Goal: Information Seeking & Learning: Understand process/instructions

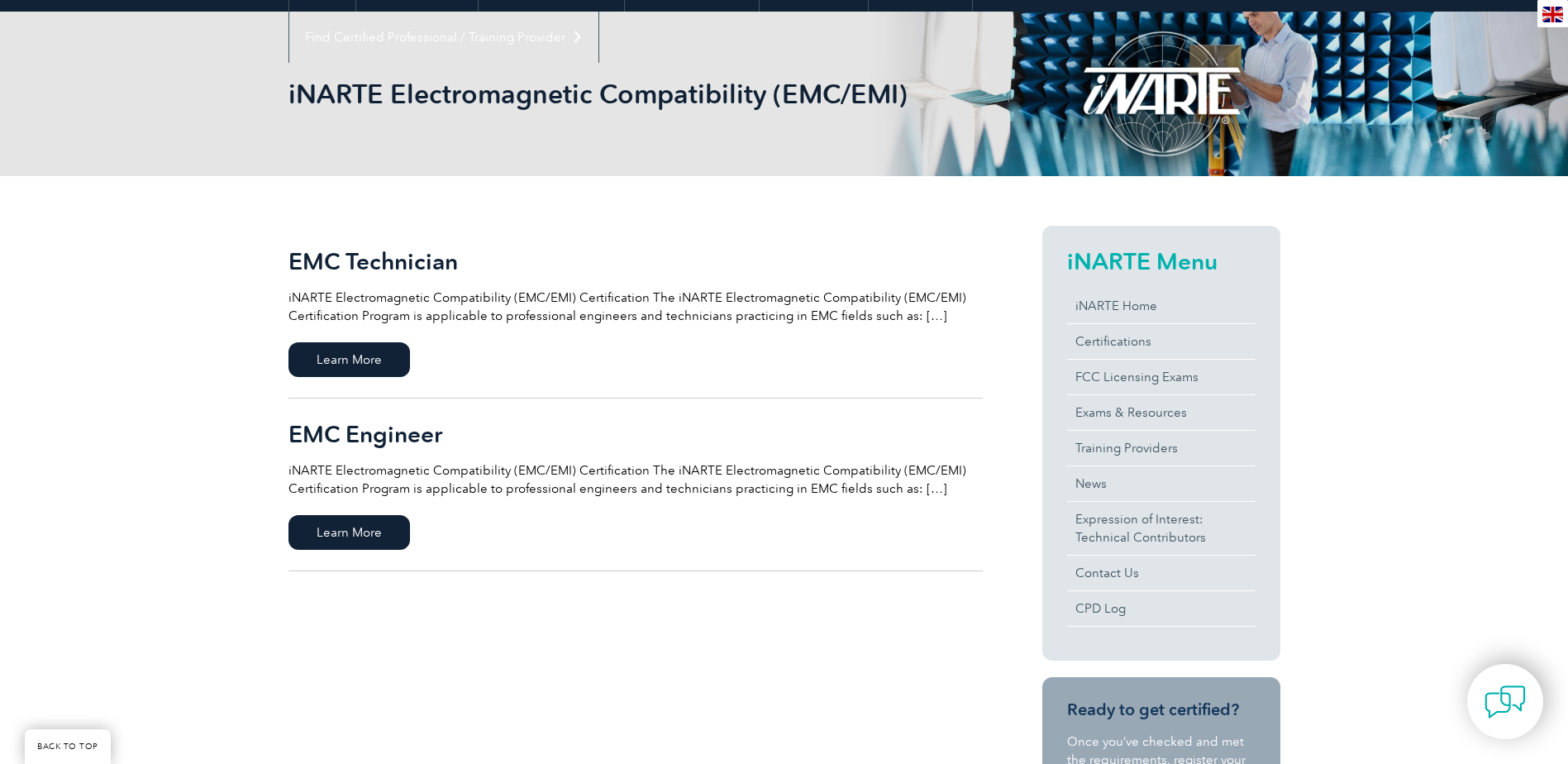
scroll to position [198, 0]
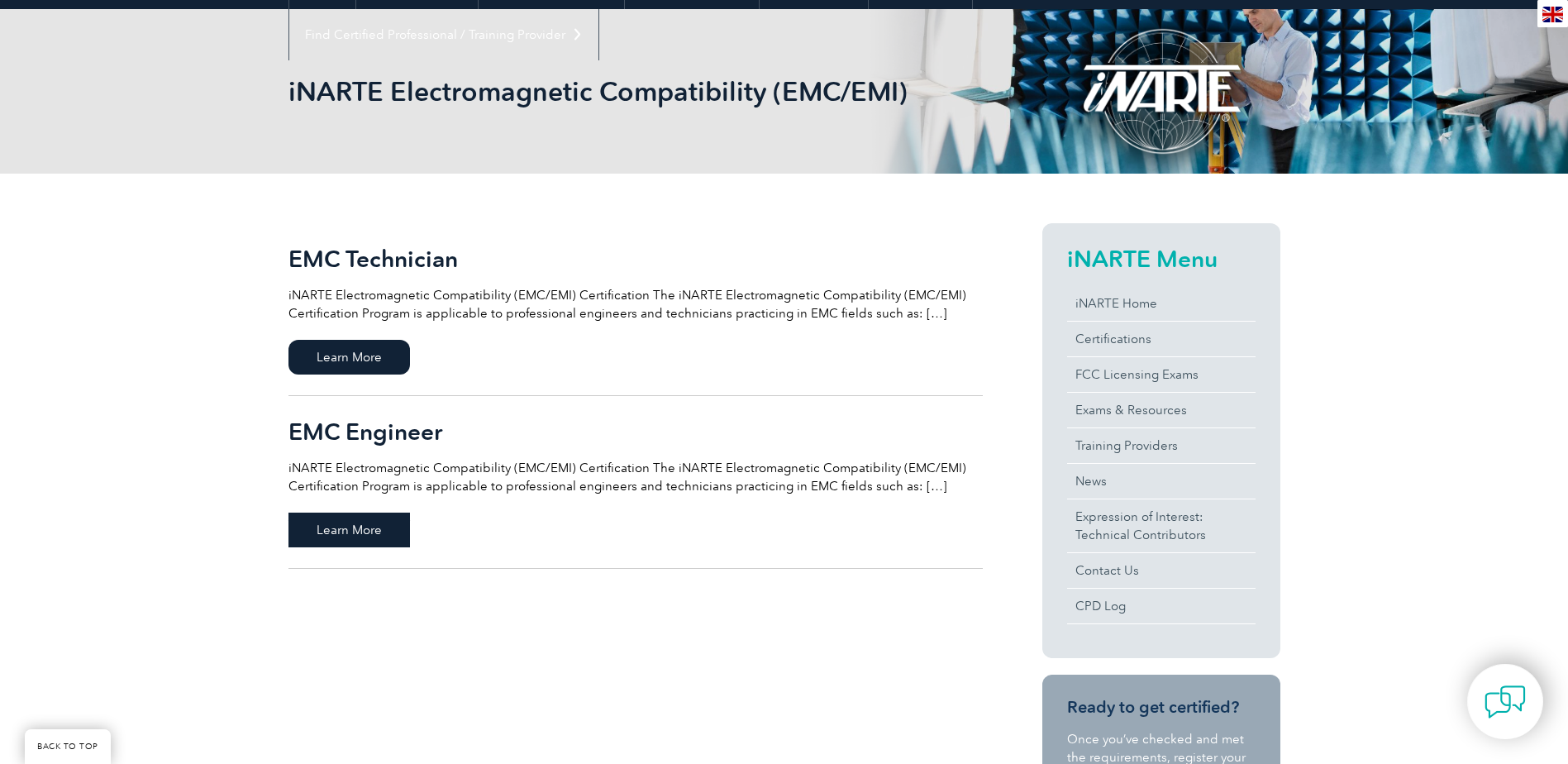
click at [372, 528] on span "Learn More" at bounding box center [348, 529] width 121 height 34
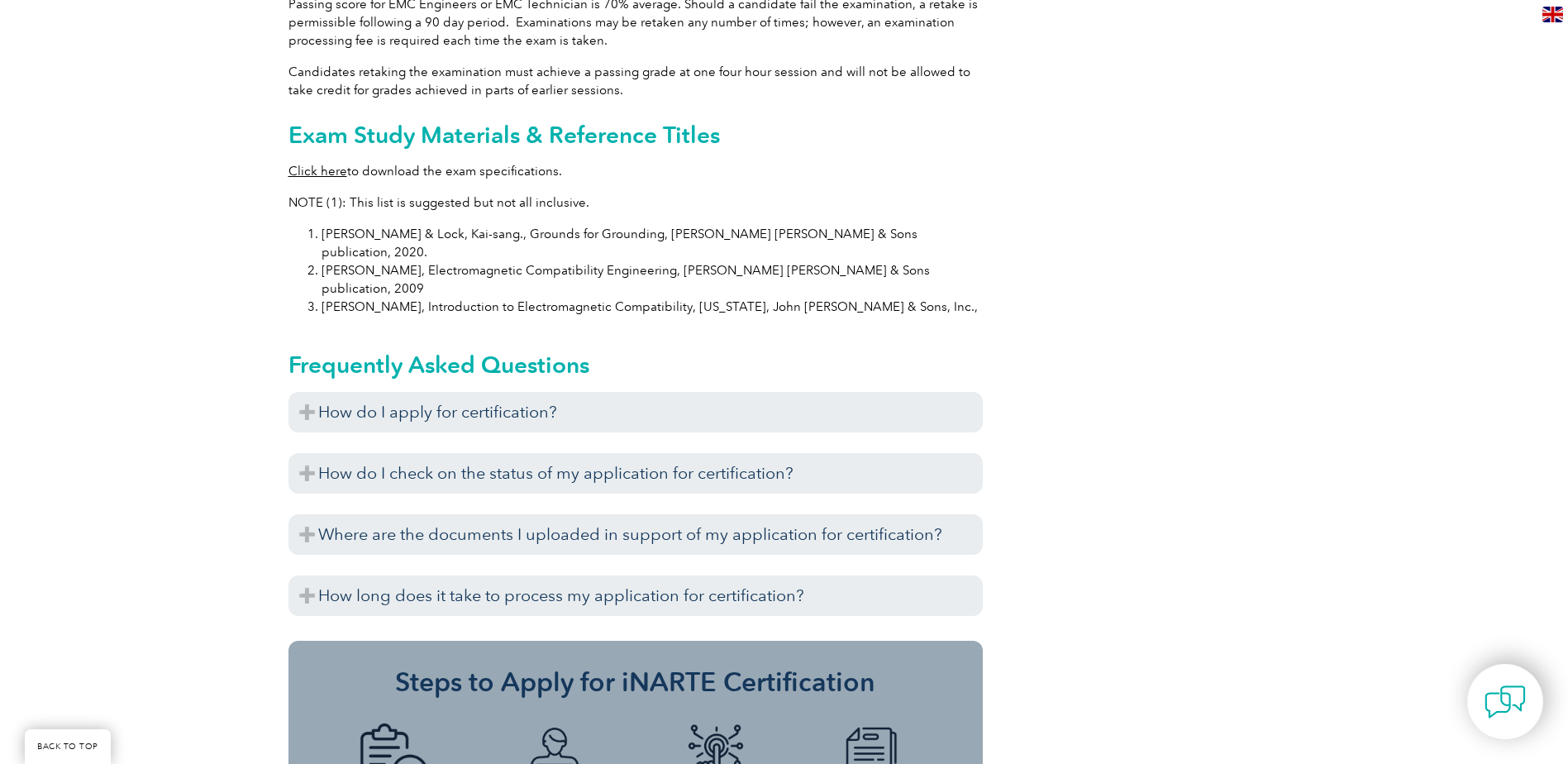
scroll to position [1620, 0]
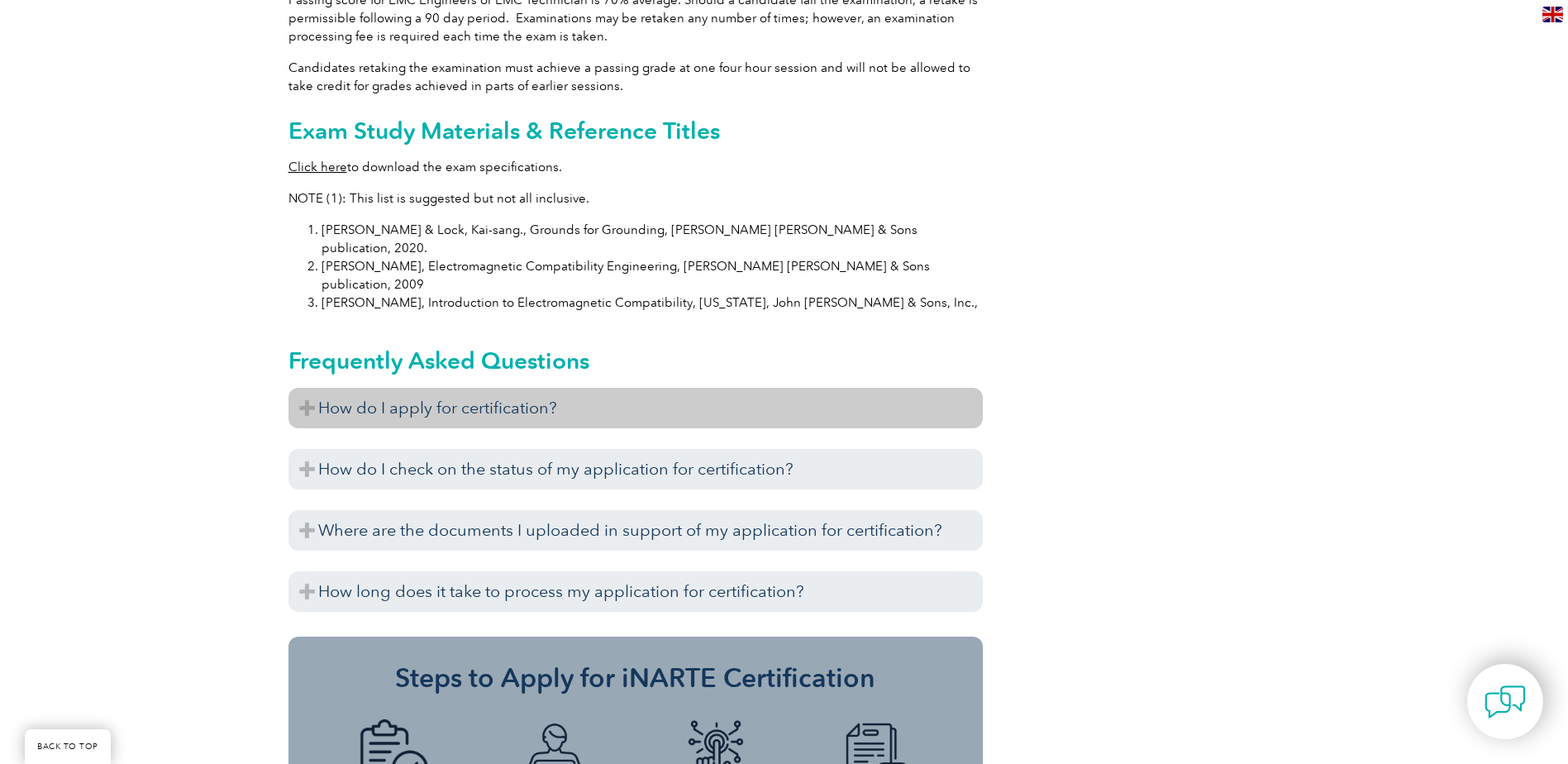
click at [335, 388] on h3 "How do I apply for certification?" at bounding box center [635, 408] width 694 height 40
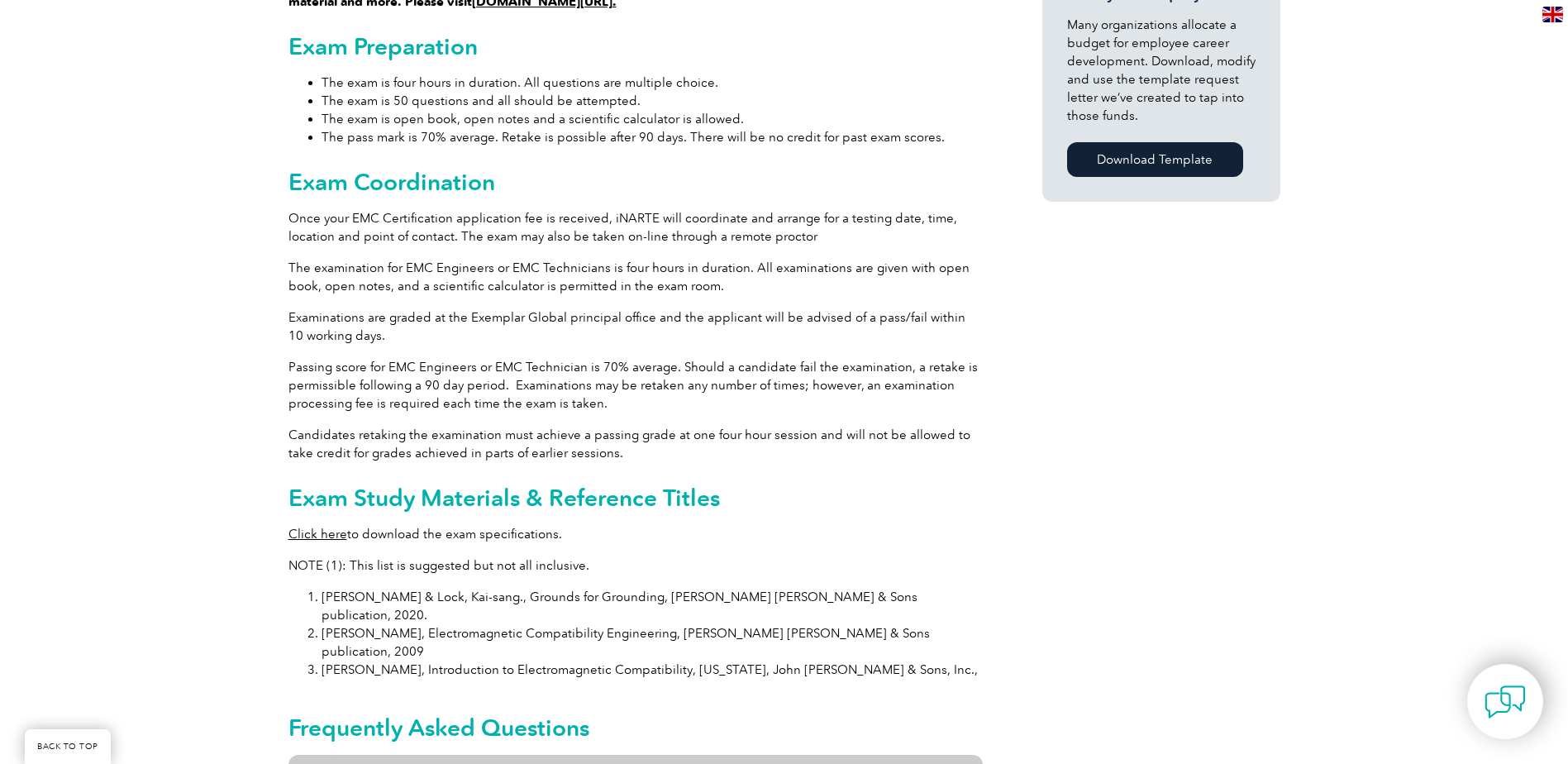
scroll to position [1251, 0]
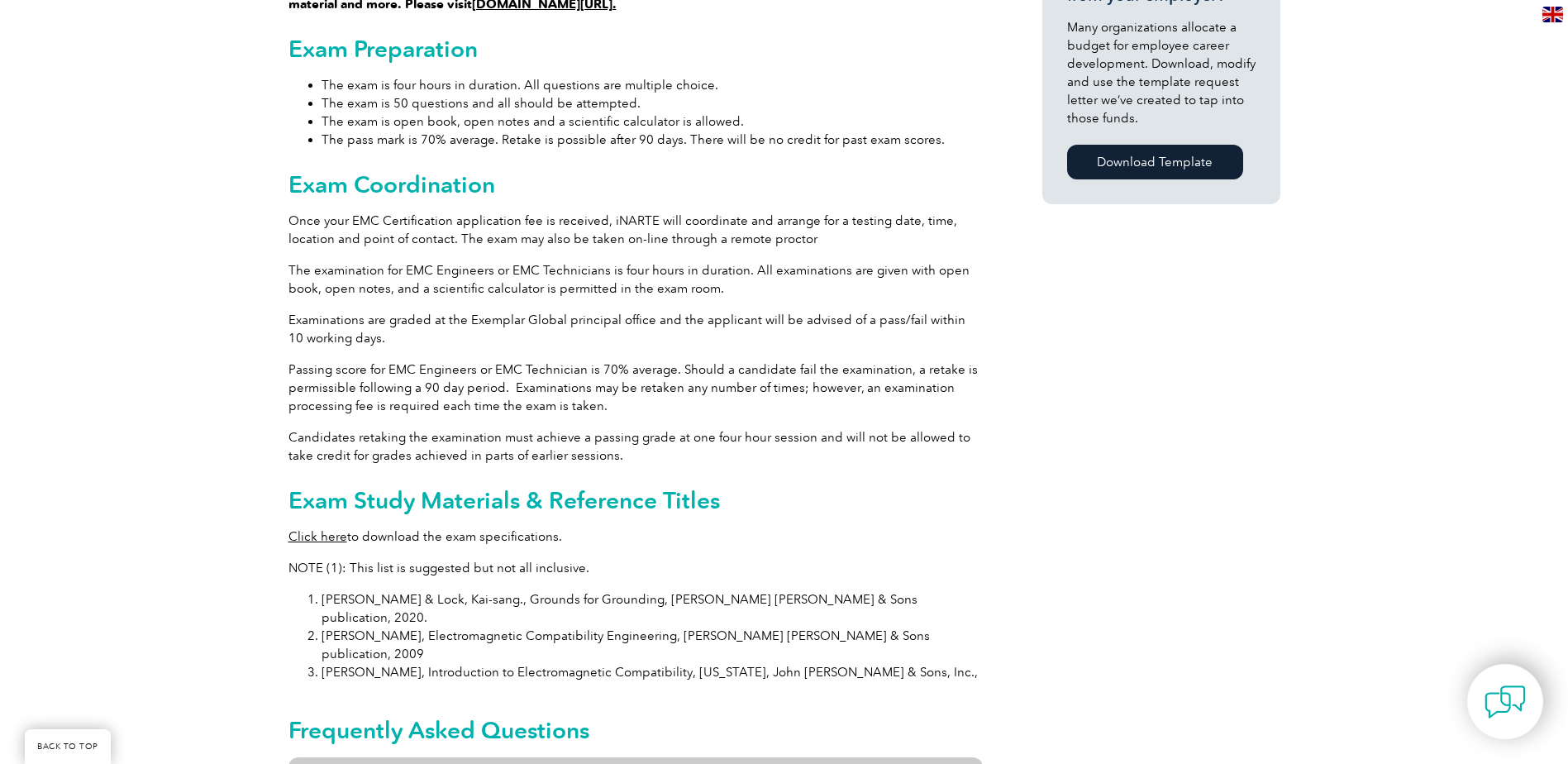
click at [351, 757] on h3 "How do I apply for certification?" at bounding box center [635, 777] width 694 height 40
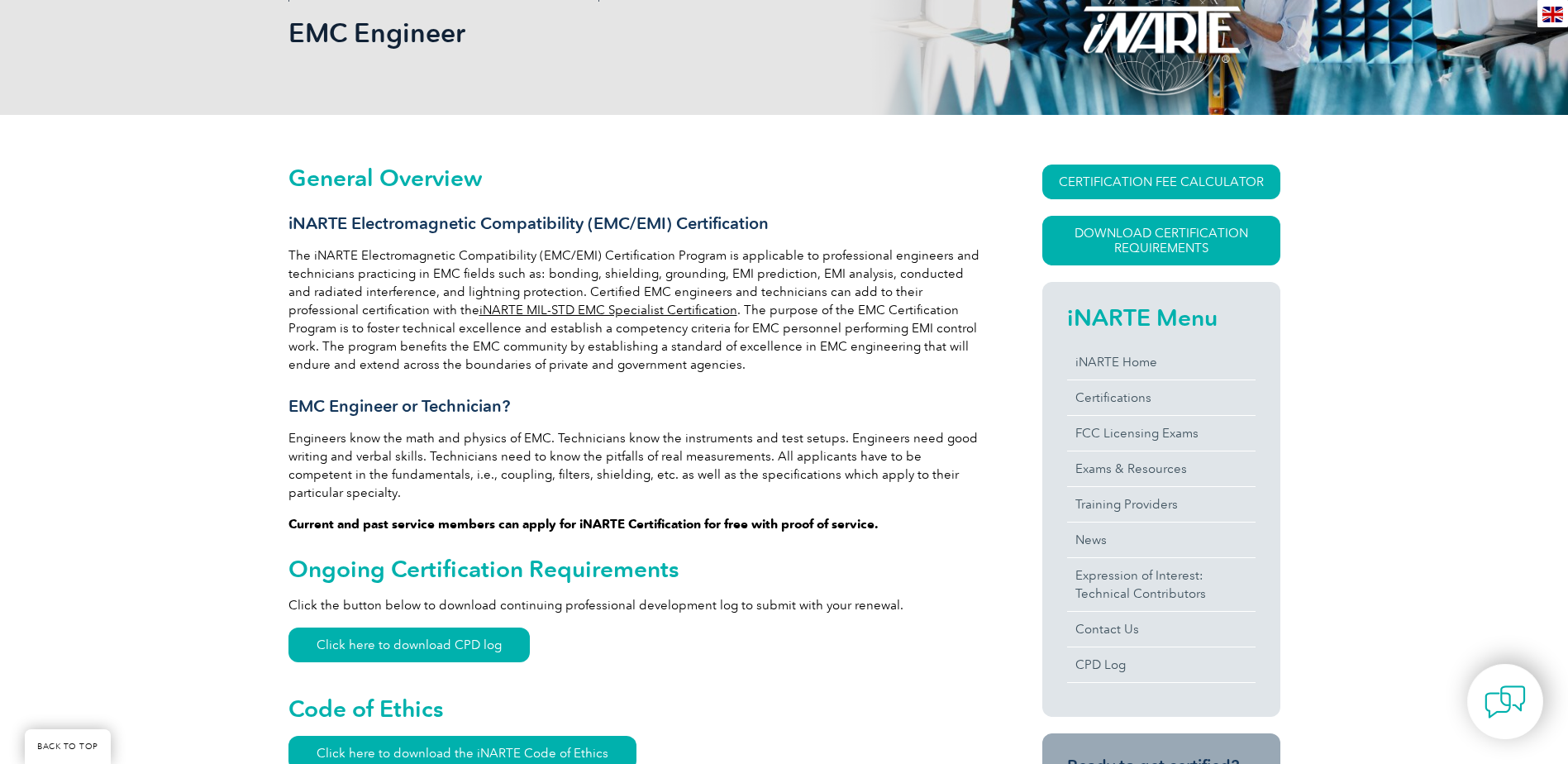
scroll to position [0, 0]
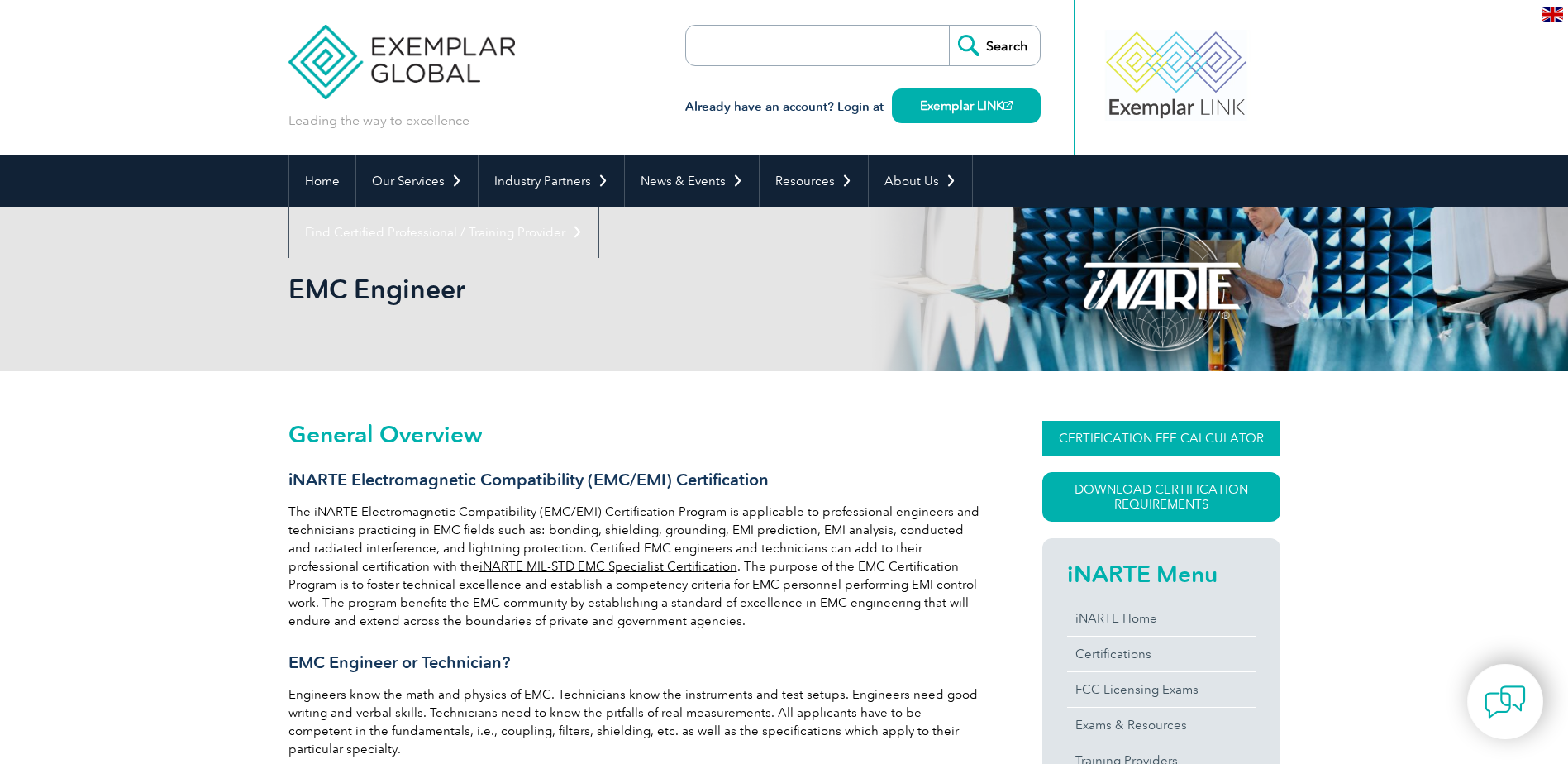
click at [1108, 436] on link "CERTIFICATION FEE CALCULATOR" at bounding box center [1161, 437] width 238 height 34
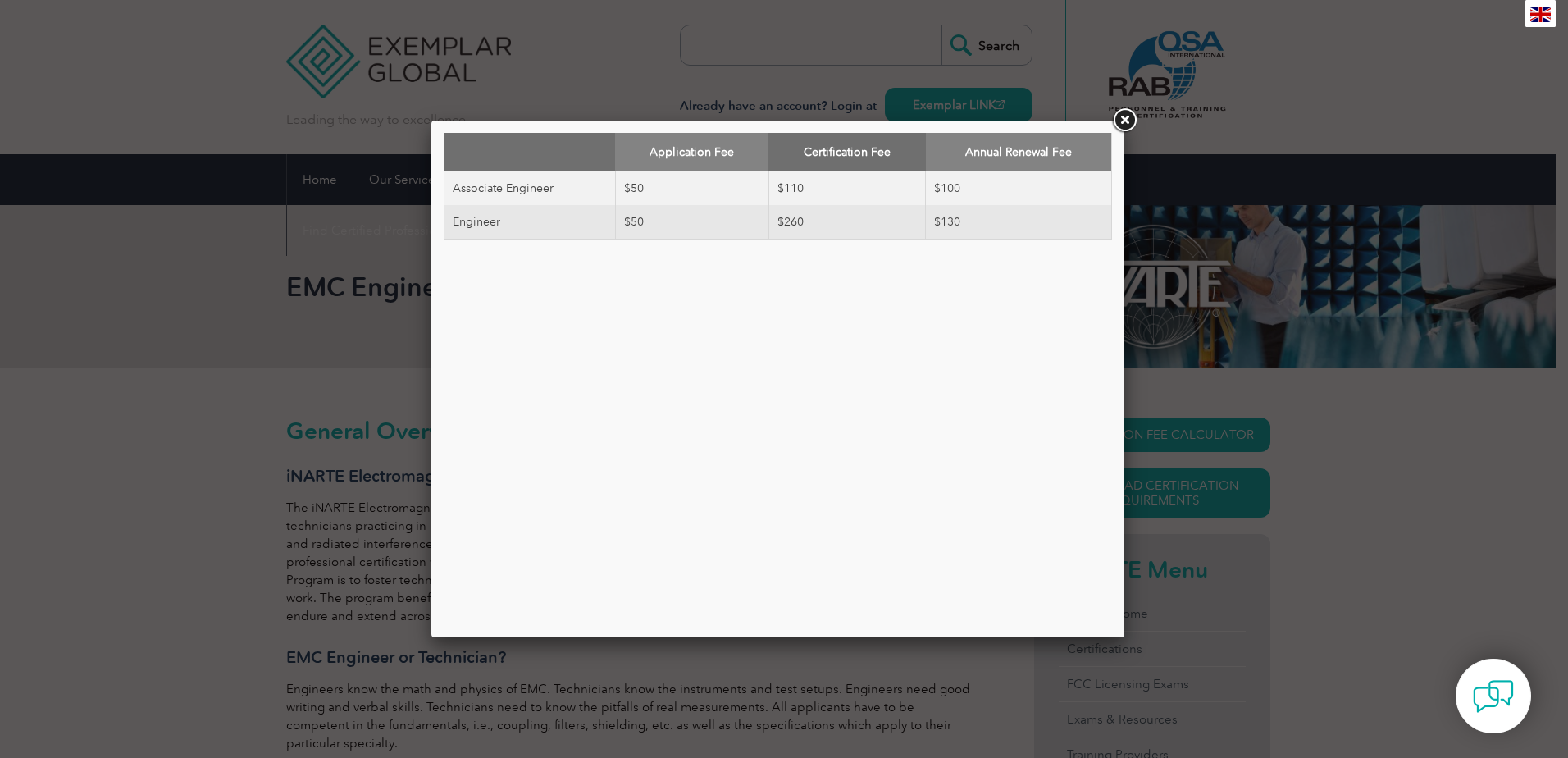
click at [1123, 114] on link at bounding box center [1124, 121] width 30 height 30
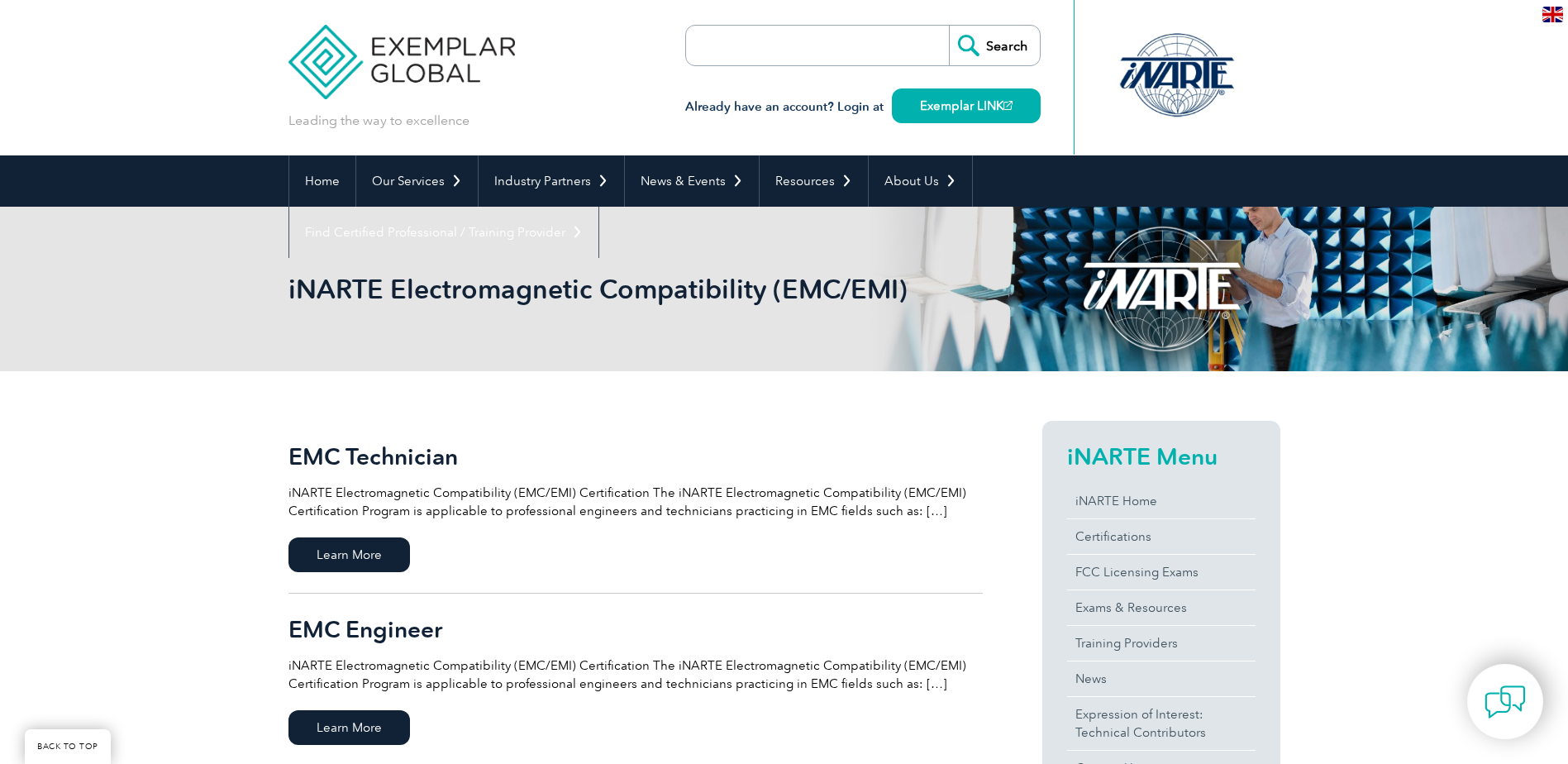
scroll to position [198, 0]
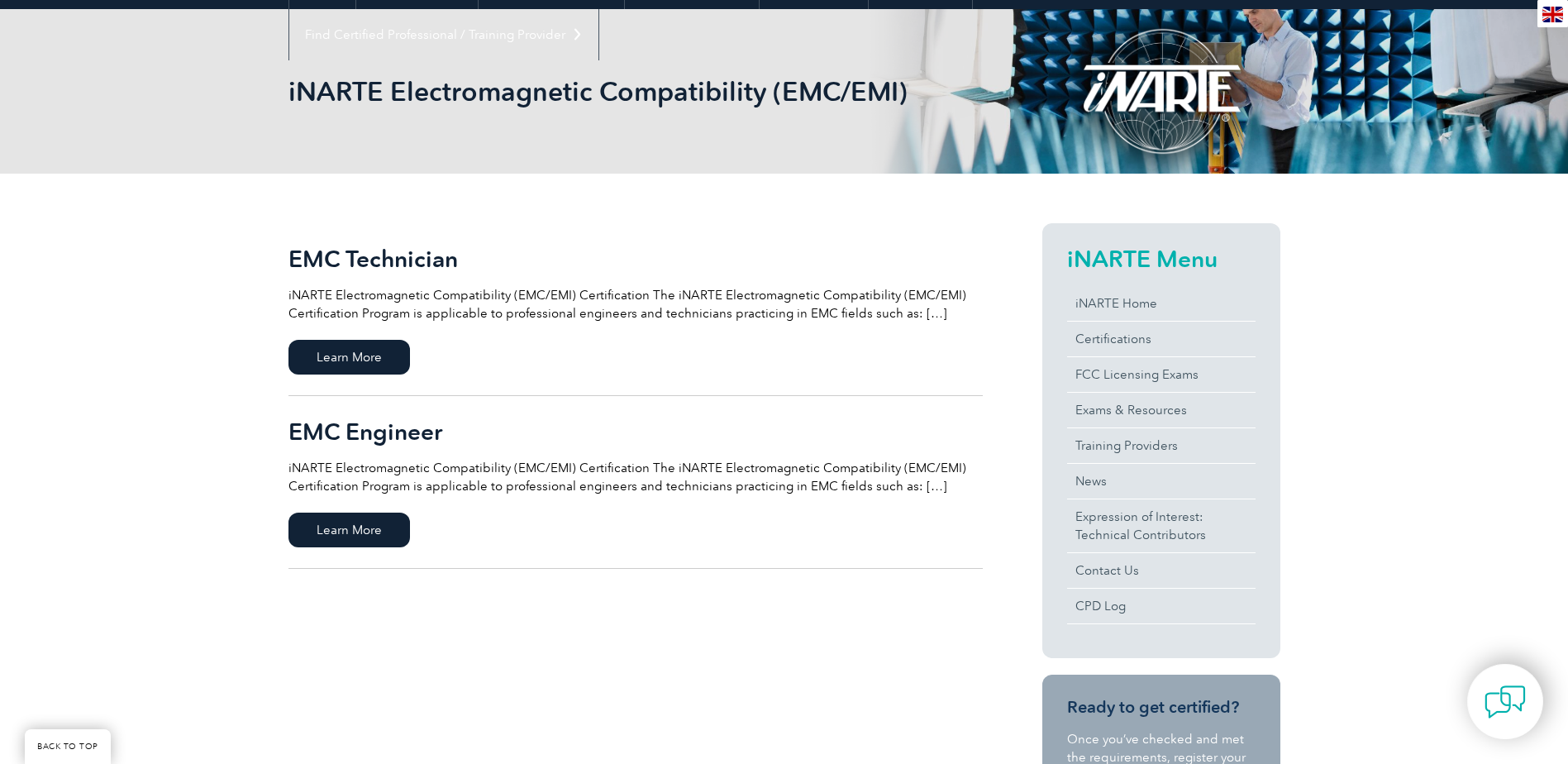
click at [321, 256] on h2 "EMC Technician" at bounding box center [635, 259] width 694 height 27
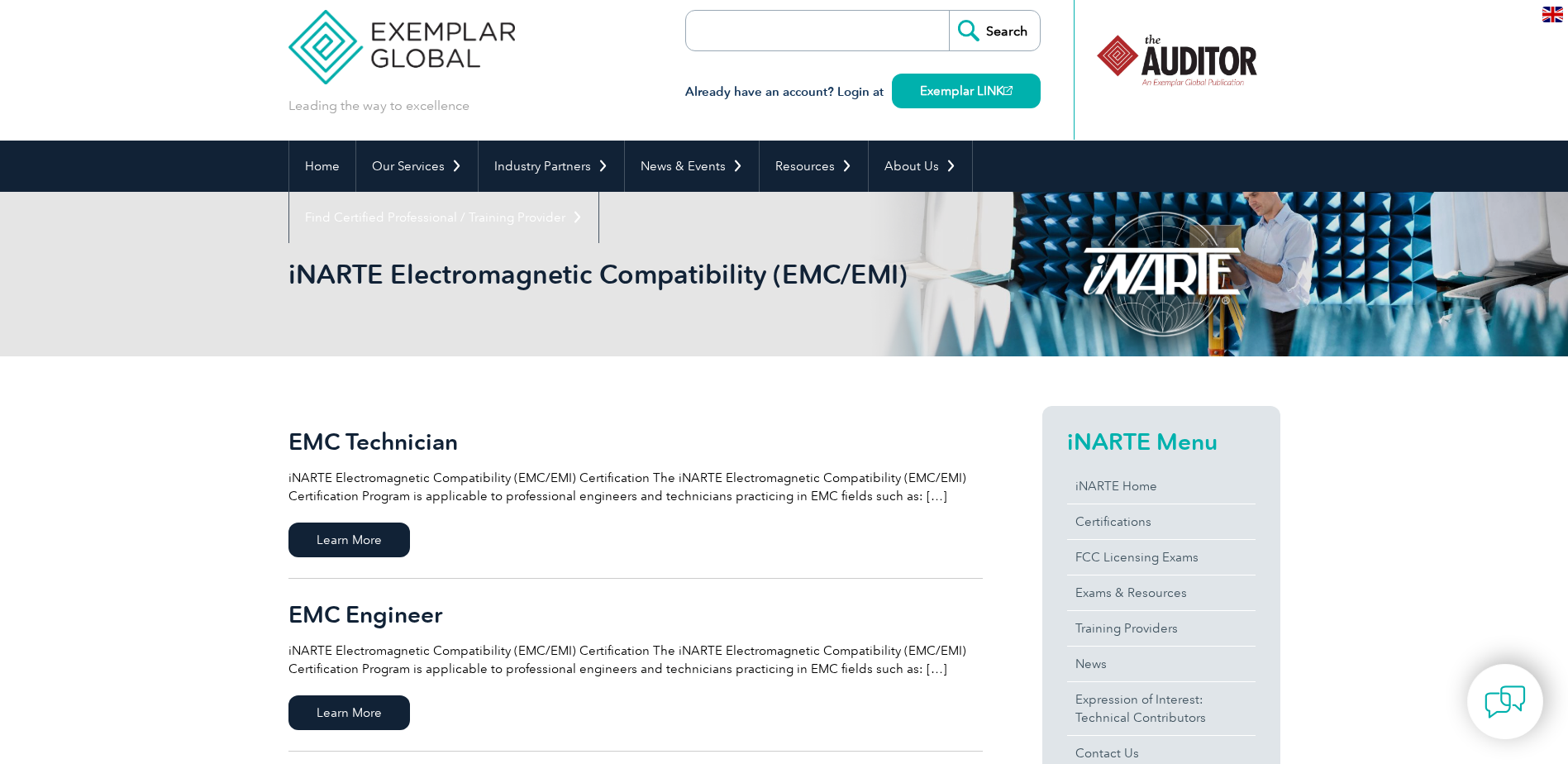
scroll to position [0, 0]
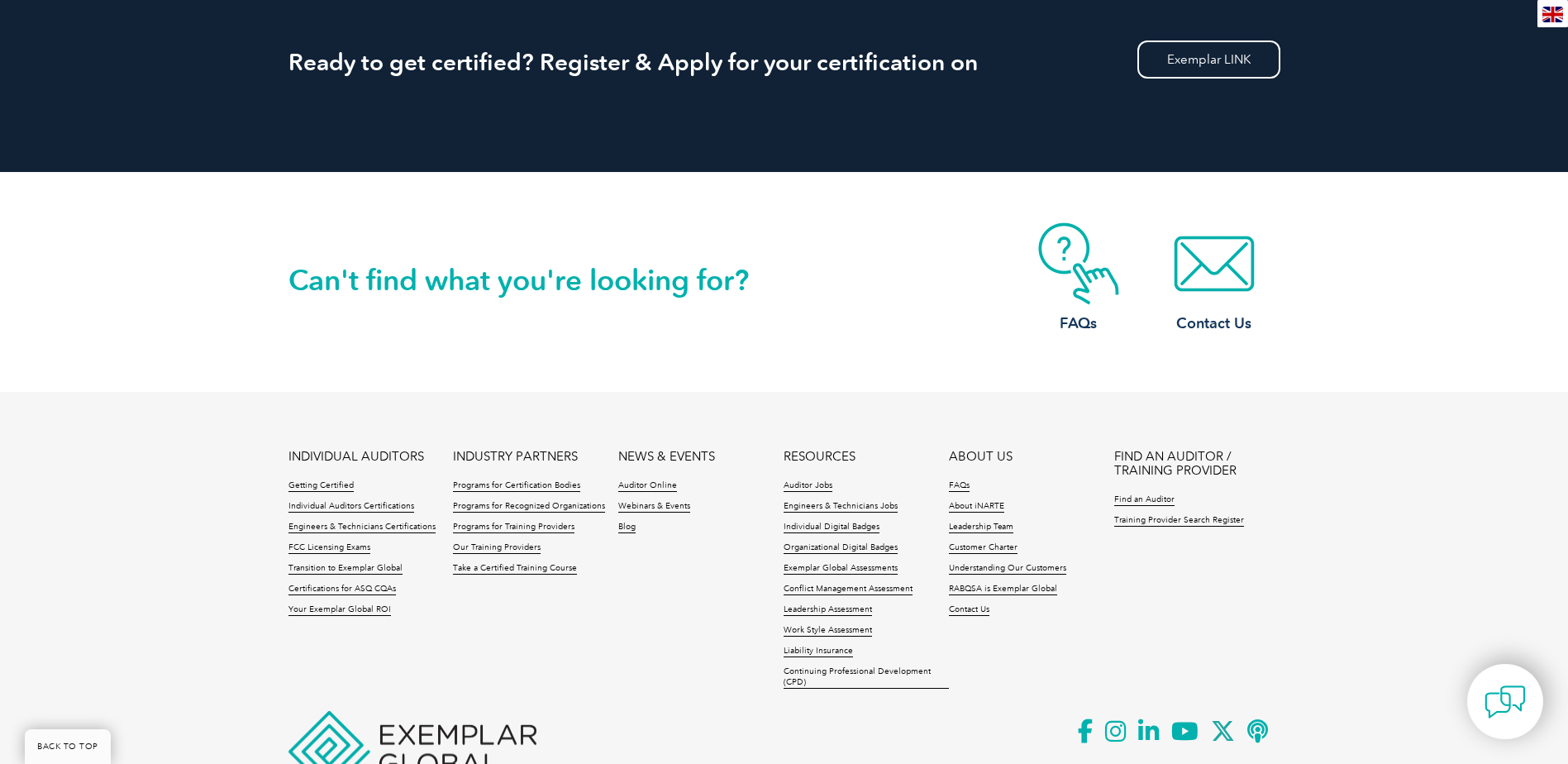
scroll to position [2682, 0]
